Goal: Information Seeking & Learning: Find specific fact

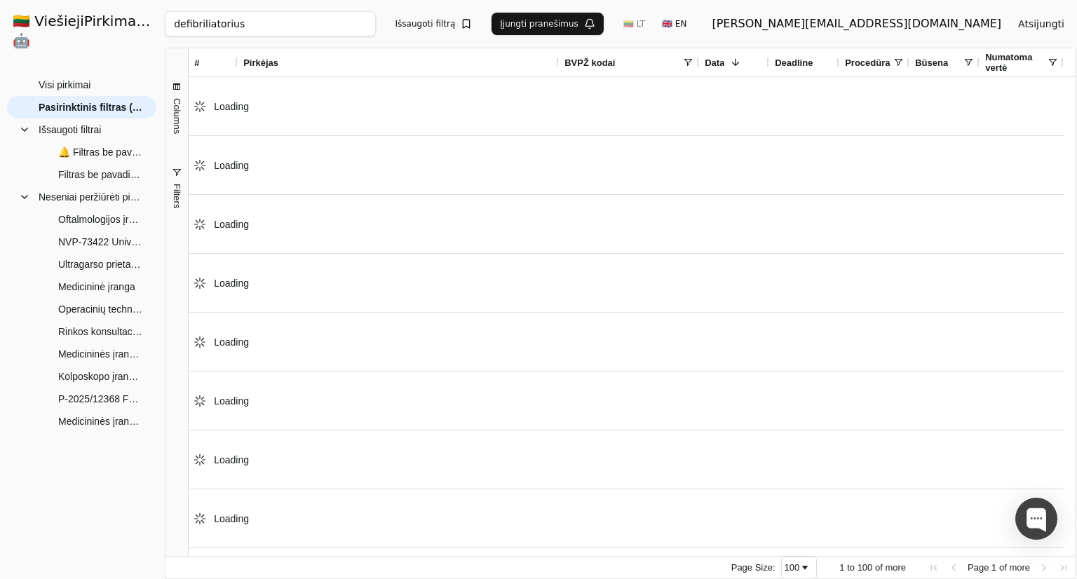
click at [344, 25] on input "defibriliatorius" at bounding box center [270, 23] width 210 height 25
paste input "4122292"
type input "4122292"
click at [508, 26] on button "Ieškoti" at bounding box center [497, 23] width 55 height 25
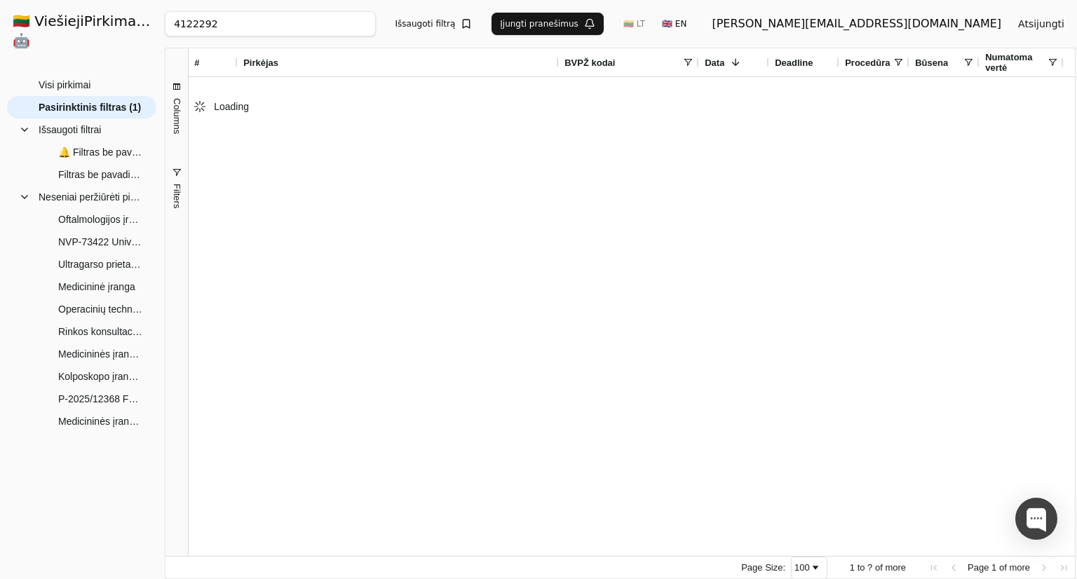
click at [476, 238] on div "Loading" at bounding box center [627, 316] width 876 height 479
